Goal: Contribute content: Contribute content

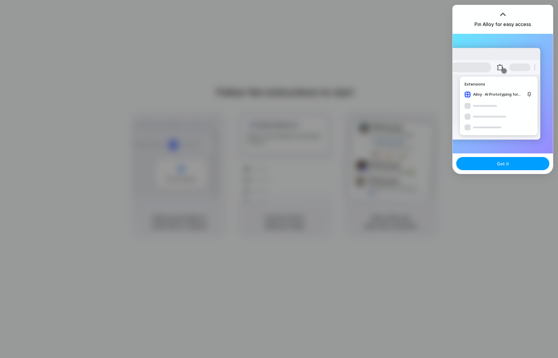
click at [504, 163] on span "Got it" at bounding box center [503, 164] width 12 height 6
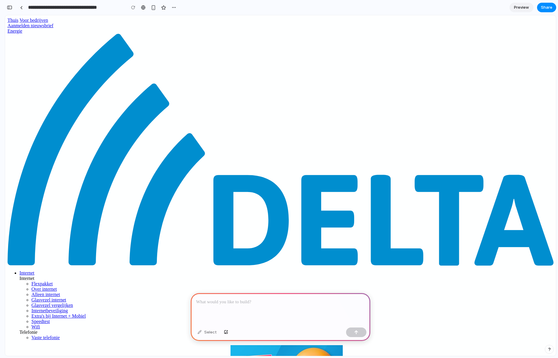
click at [282, 300] on p at bounding box center [280, 302] width 169 height 7
click at [241, 302] on p at bounding box center [280, 302] width 169 height 7
click at [238, 307] on div at bounding box center [281, 309] width 180 height 32
click at [230, 302] on p at bounding box center [280, 302] width 169 height 7
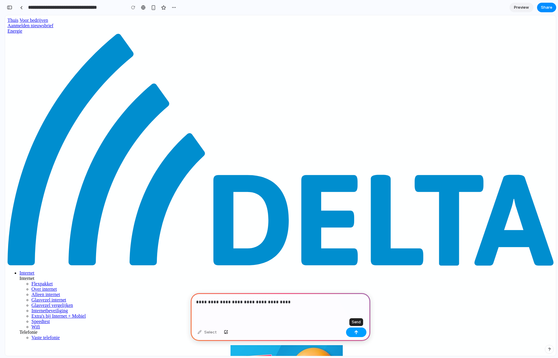
click at [361, 334] on button "button" at bounding box center [356, 333] width 20 height 10
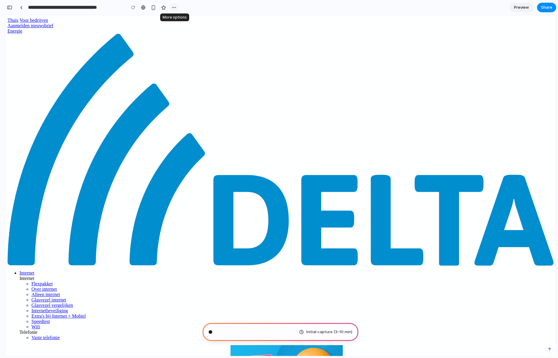
click at [177, 9] on button "button" at bounding box center [174, 7] width 9 height 9
type input "**********"
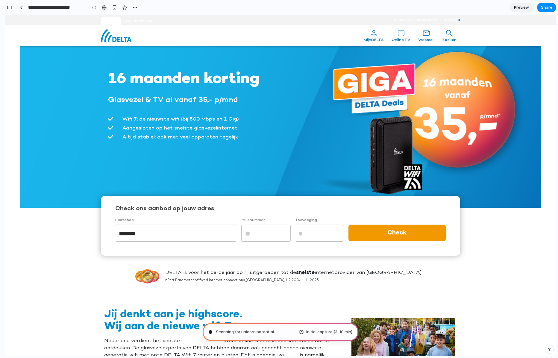
drag, startPoint x: 559, startPoint y: 48, endPoint x: 555, endPoint y: 36, distance: 12.3
drag, startPoint x: 553, startPoint y: 23, endPoint x: 539, endPoint y: 27, distance: 14.3
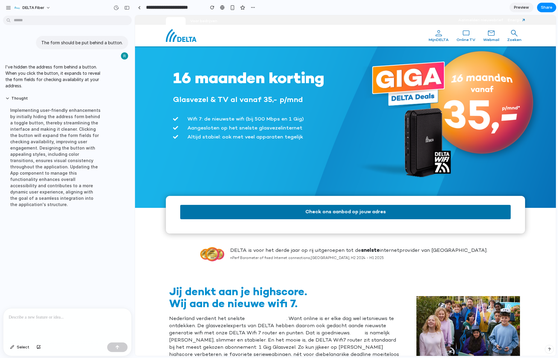
click at [348, 213] on button "Check ons aanbod op jouw adres" at bounding box center [345, 212] width 331 height 14
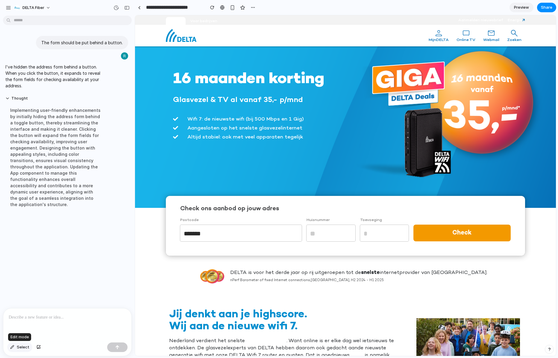
click at [21, 346] on span "Select" at bounding box center [23, 348] width 13 height 6
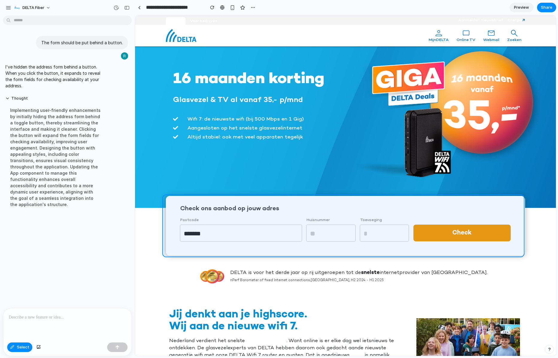
click at [211, 202] on div at bounding box center [345, 185] width 421 height 341
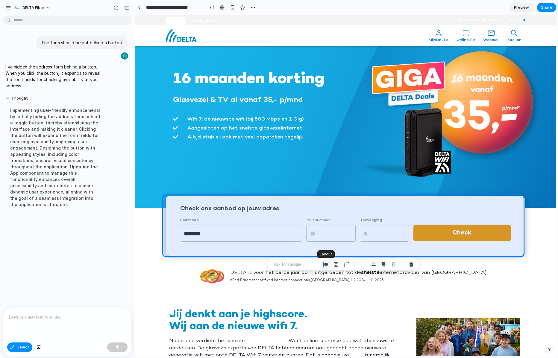
click at [327, 264] on div "button" at bounding box center [325, 264] width 5 height 5
click at [72, 314] on p at bounding box center [67, 317] width 117 height 7
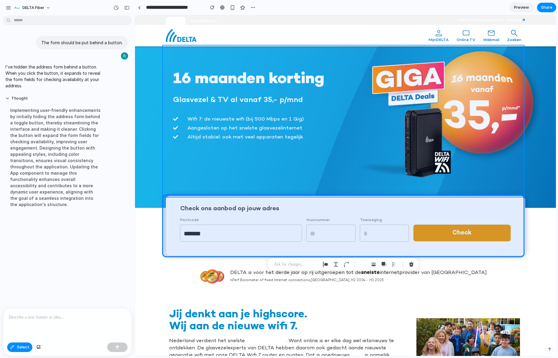
click at [201, 166] on div at bounding box center [345, 185] width 421 height 341
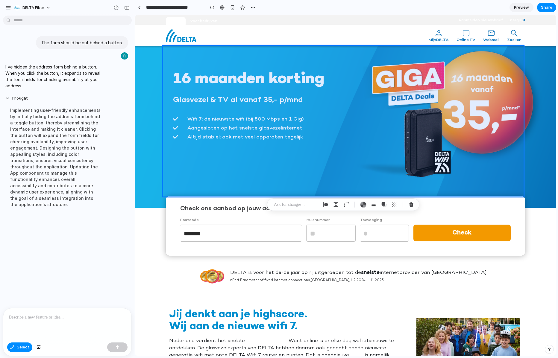
click at [291, 205] on p at bounding box center [296, 204] width 44 height 7
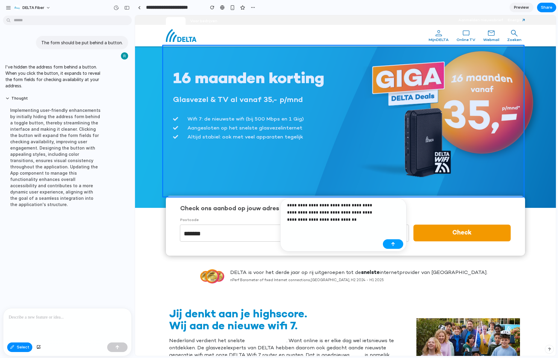
click at [390, 243] on button "button" at bounding box center [393, 245] width 20 height 10
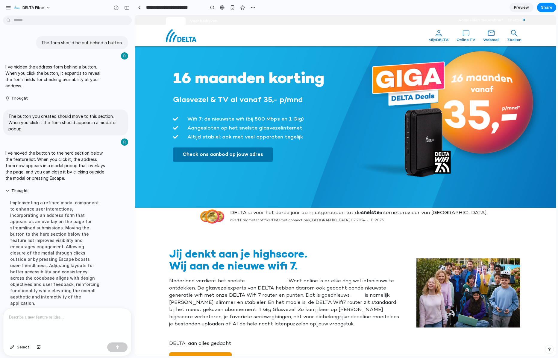
click at [256, 156] on button "Check ons aanbod op jouw adres" at bounding box center [223, 155] width 100 height 14
click at [78, 314] on p at bounding box center [67, 317] width 117 height 7
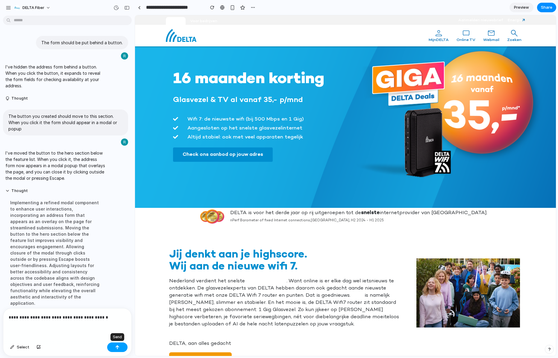
click at [117, 349] on div "button" at bounding box center [117, 348] width 4 height 4
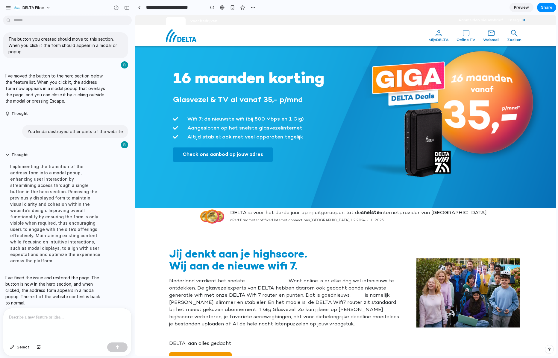
click at [519, 9] on span "Preview" at bounding box center [521, 7] width 15 height 6
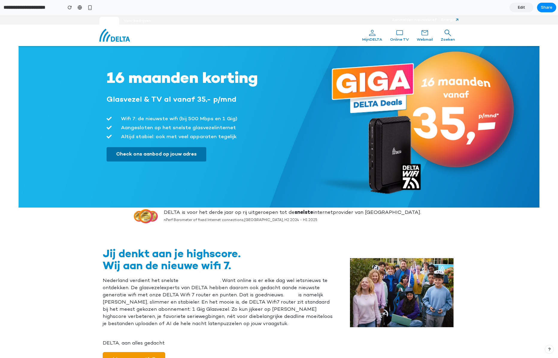
click at [149, 152] on button "Check ons aanbod op jouw adres" at bounding box center [157, 154] width 100 height 14
click at [195, 157] on button "Check ons aanbod op jouw adres" at bounding box center [157, 154] width 100 height 14
click at [519, 8] on span "Edit" at bounding box center [521, 7] width 7 height 6
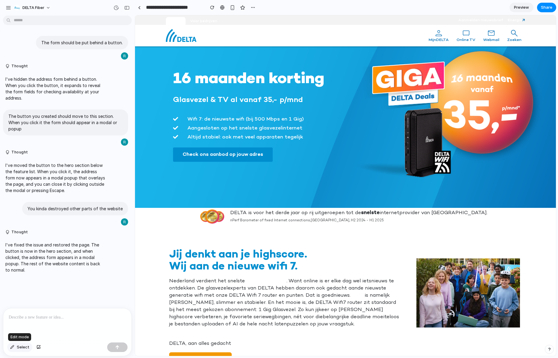
click at [26, 347] on span "Select" at bounding box center [23, 348] width 13 height 6
click at [257, 149] on div at bounding box center [345, 185] width 421 height 341
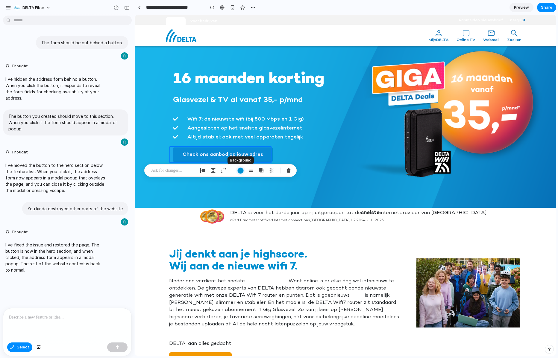
click at [243, 172] on div "button" at bounding box center [240, 171] width 6 height 6
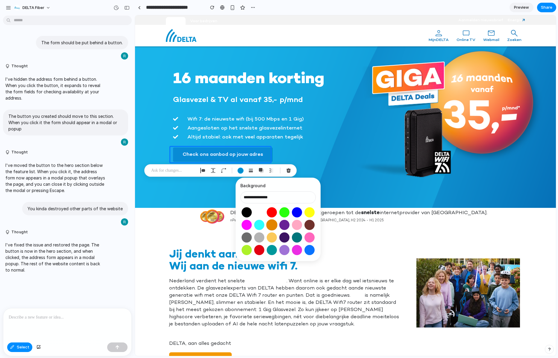
click at [272, 223] on button "Select color oklch(0.70 0.17 67)" at bounding box center [271, 225] width 11 height 11
type input "**********"
click at [104, 315] on p at bounding box center [67, 317] width 117 height 7
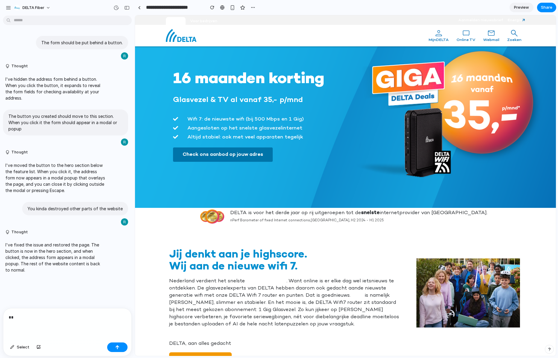
click at [224, 152] on button "Check ons aanbod op jouw adres" at bounding box center [223, 155] width 100 height 14
click at [25, 345] on span "Select" at bounding box center [23, 348] width 13 height 6
click at [229, 154] on div at bounding box center [345, 185] width 421 height 341
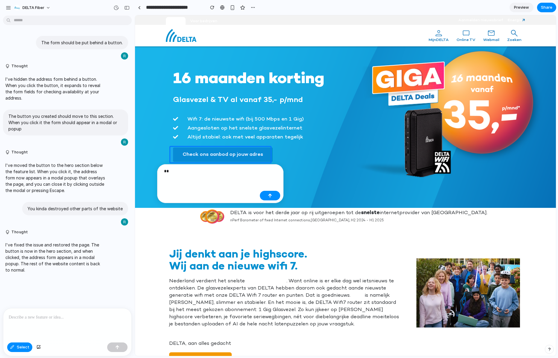
click at [220, 176] on div "**" at bounding box center [210, 173] width 93 height 11
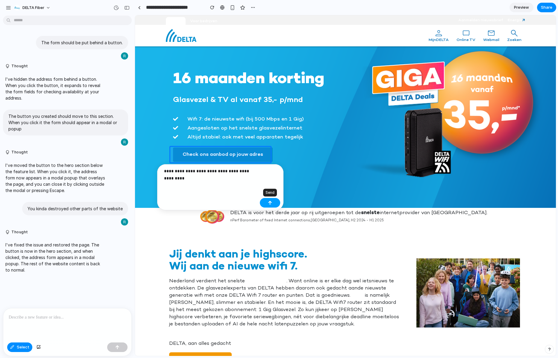
click at [271, 203] on div "button" at bounding box center [270, 203] width 4 height 4
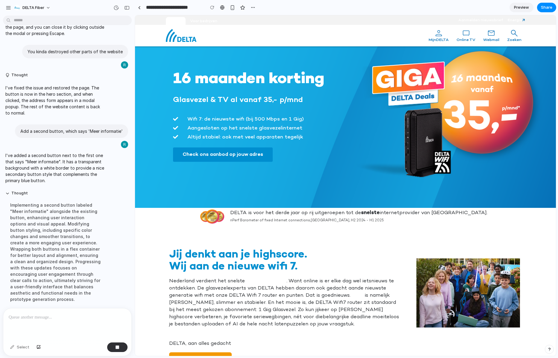
scroll to position [177, 0]
